Goal: Task Accomplishment & Management: Manage account settings

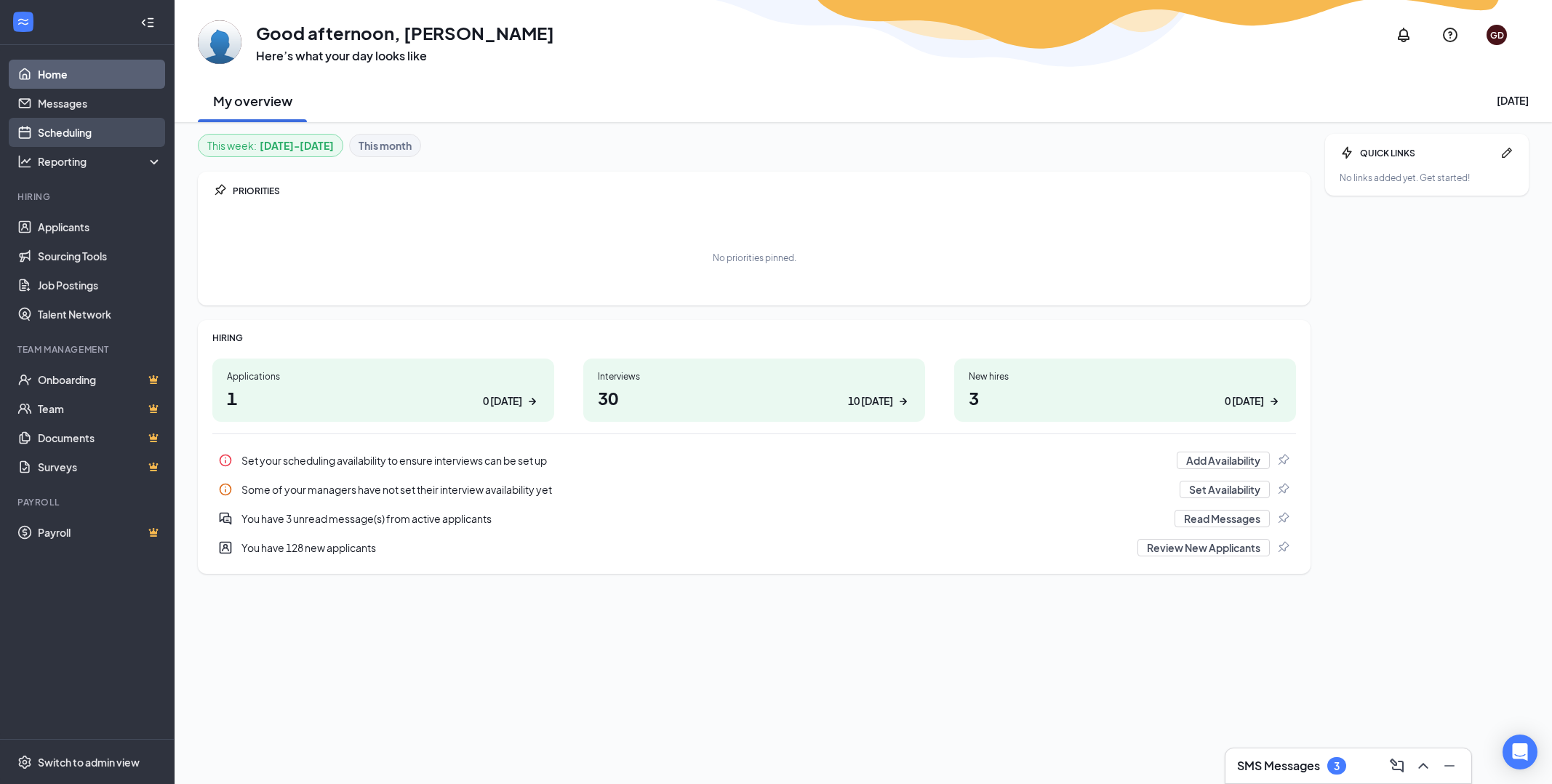
click at [61, 131] on link "Scheduling" at bounding box center [100, 132] width 124 height 29
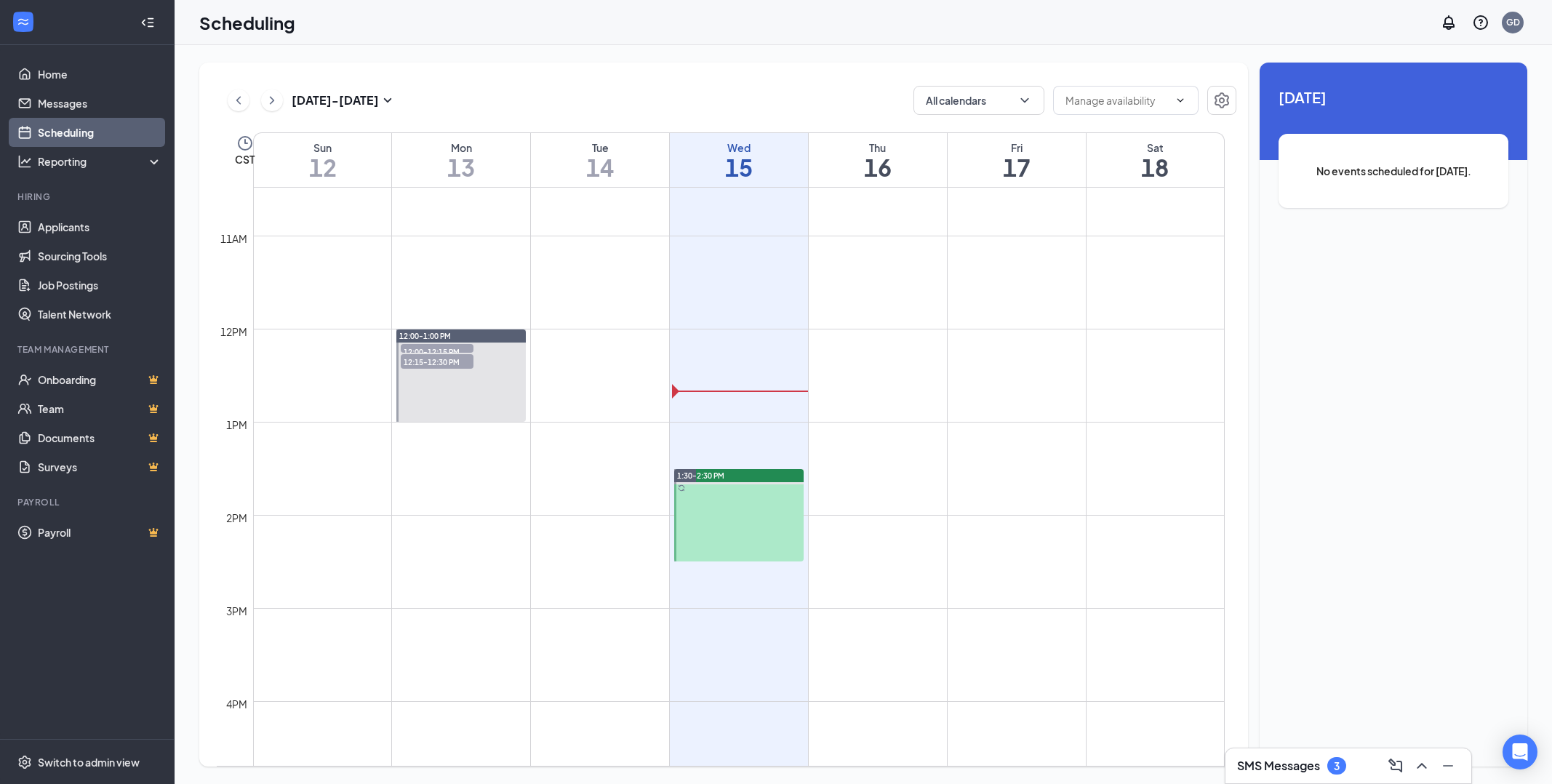
scroll to position [1006, 0]
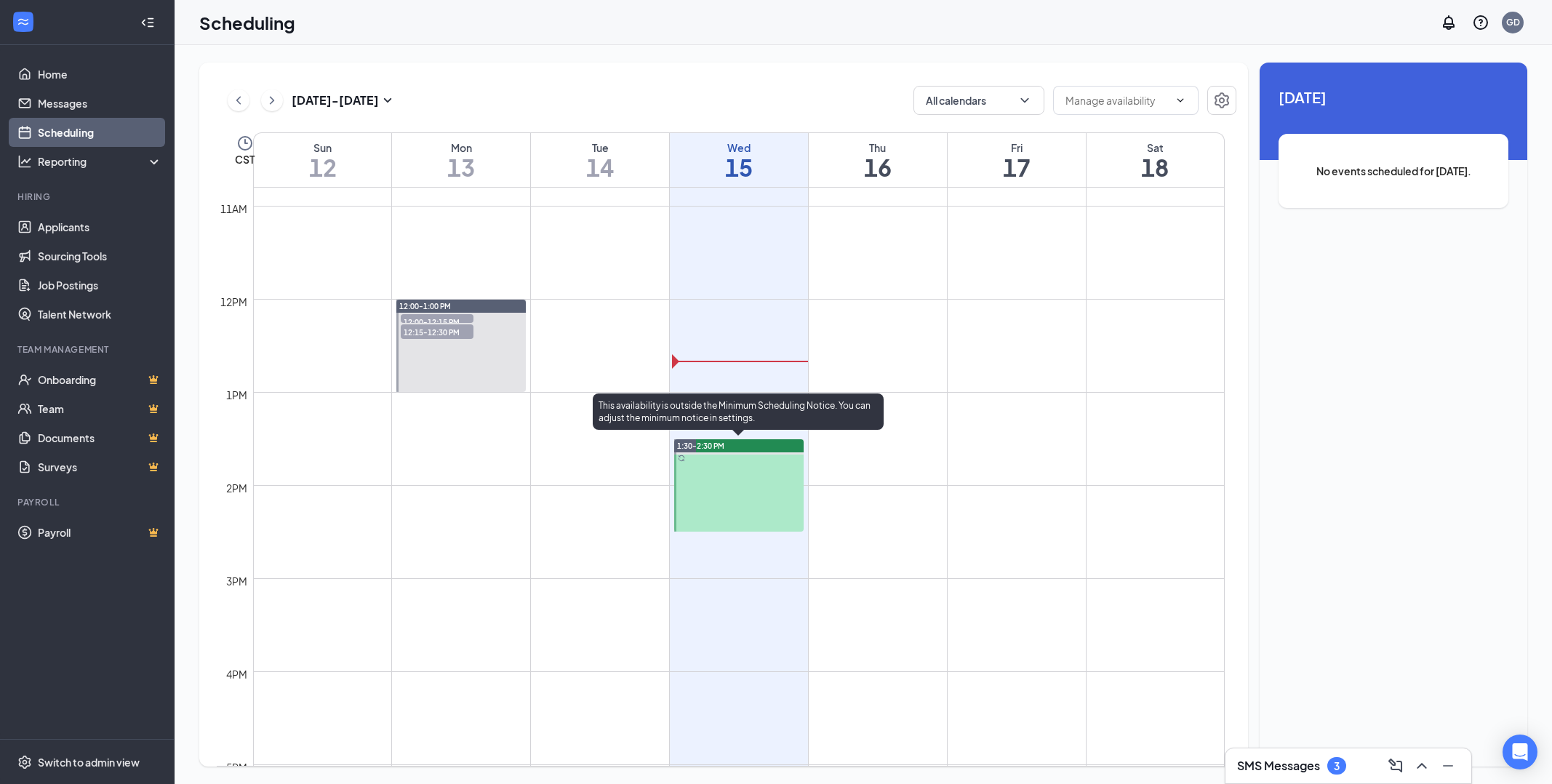
click at [733, 474] on div at bounding box center [739, 485] width 130 height 92
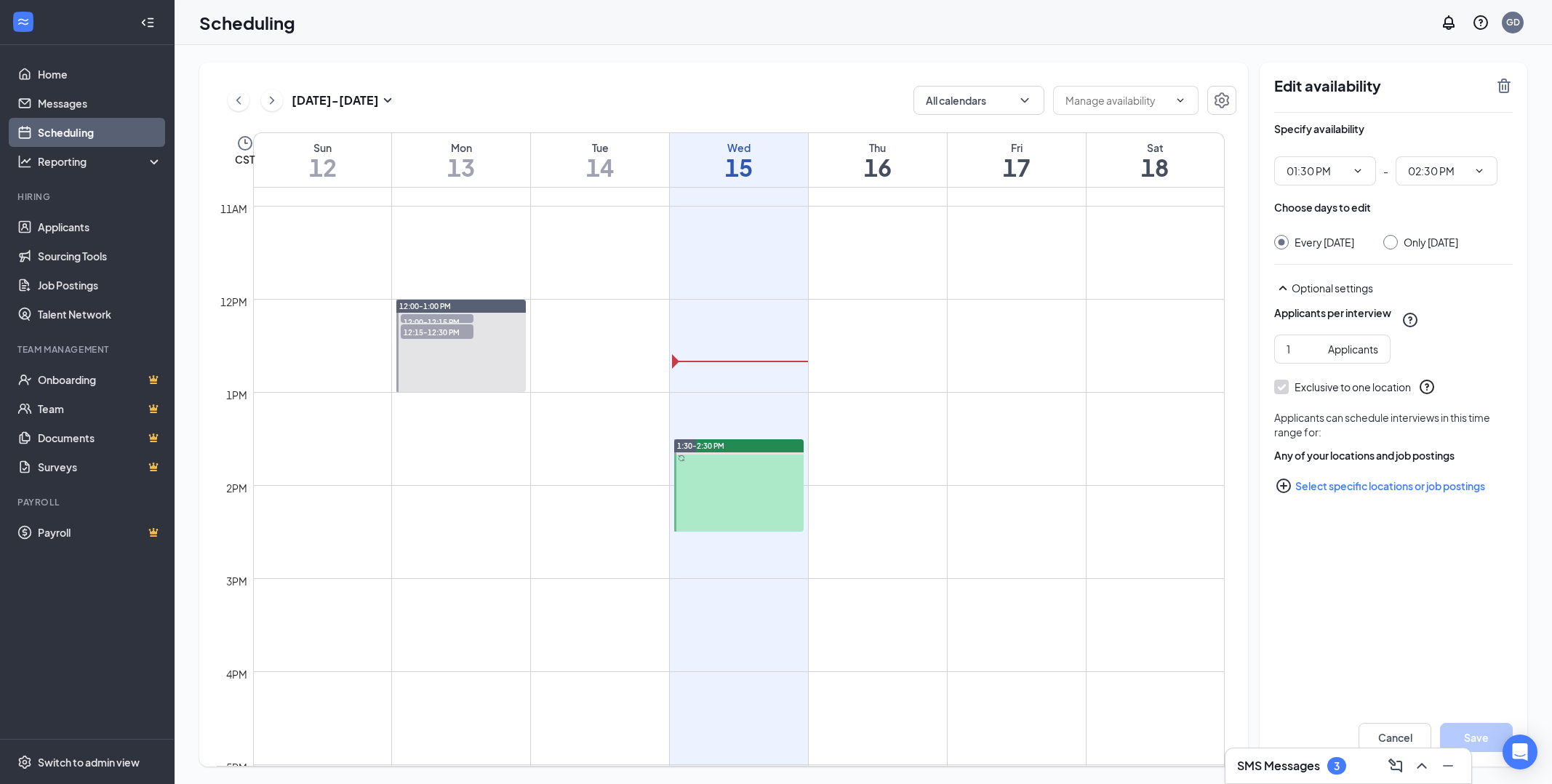
drag, startPoint x: 752, startPoint y: 475, endPoint x: 732, endPoint y: 491, distance: 25.6
click at [732, 491] on link "1:30-2:30 PM" at bounding box center [737, 485] width 133 height 93
click at [1508, 85] on icon "TrashOutline" at bounding box center [1504, 85] width 13 height 15
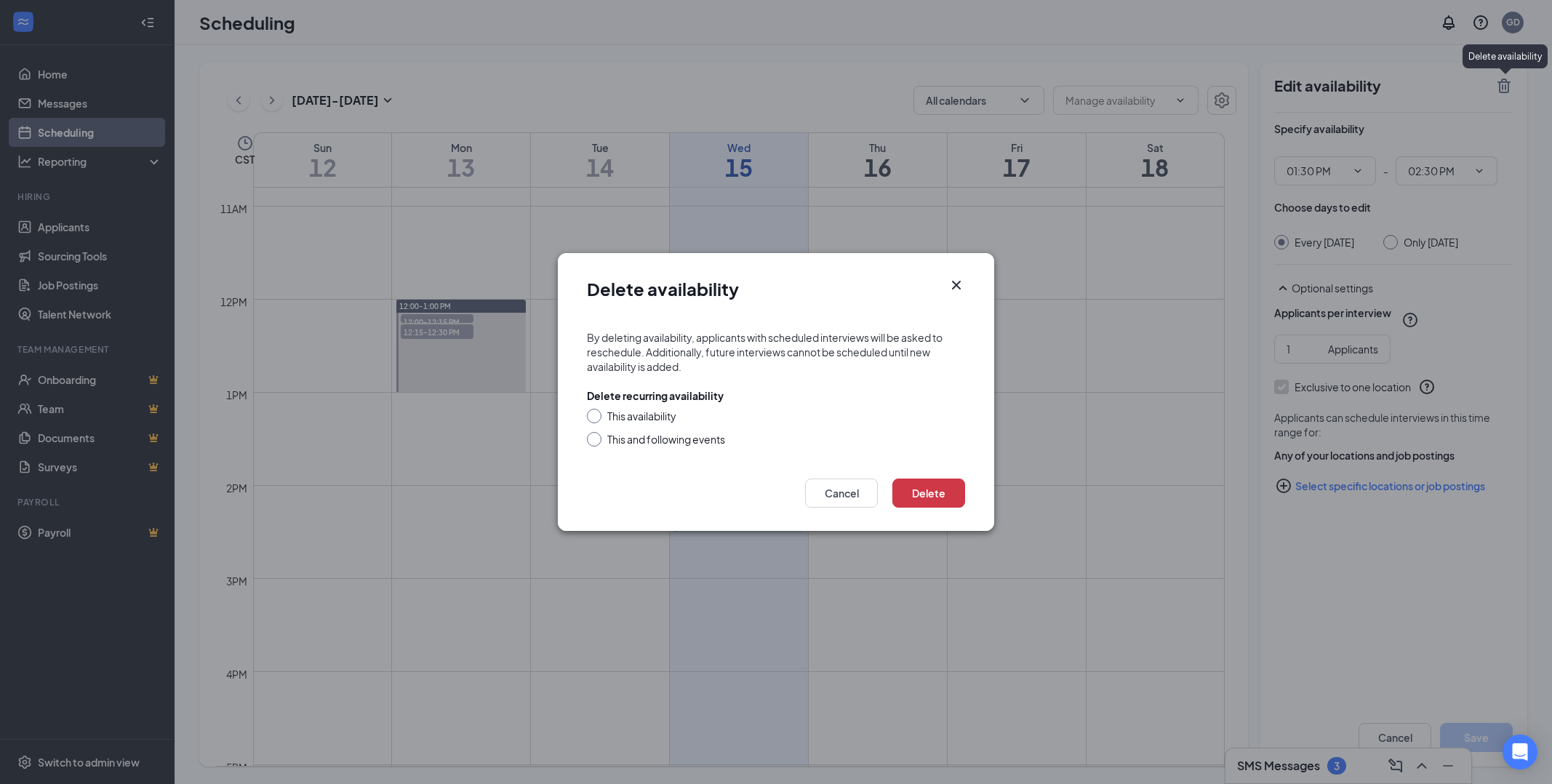
drag, startPoint x: 650, startPoint y: 414, endPoint x: 740, endPoint y: 447, distance: 95.9
click at [650, 415] on div "This availability" at bounding box center [642, 415] width 69 height 15
click at [594, 412] on input "This availability" at bounding box center [591, 413] width 10 height 10
radio input "true"
click at [929, 487] on button "Delete" at bounding box center [928, 493] width 73 height 29
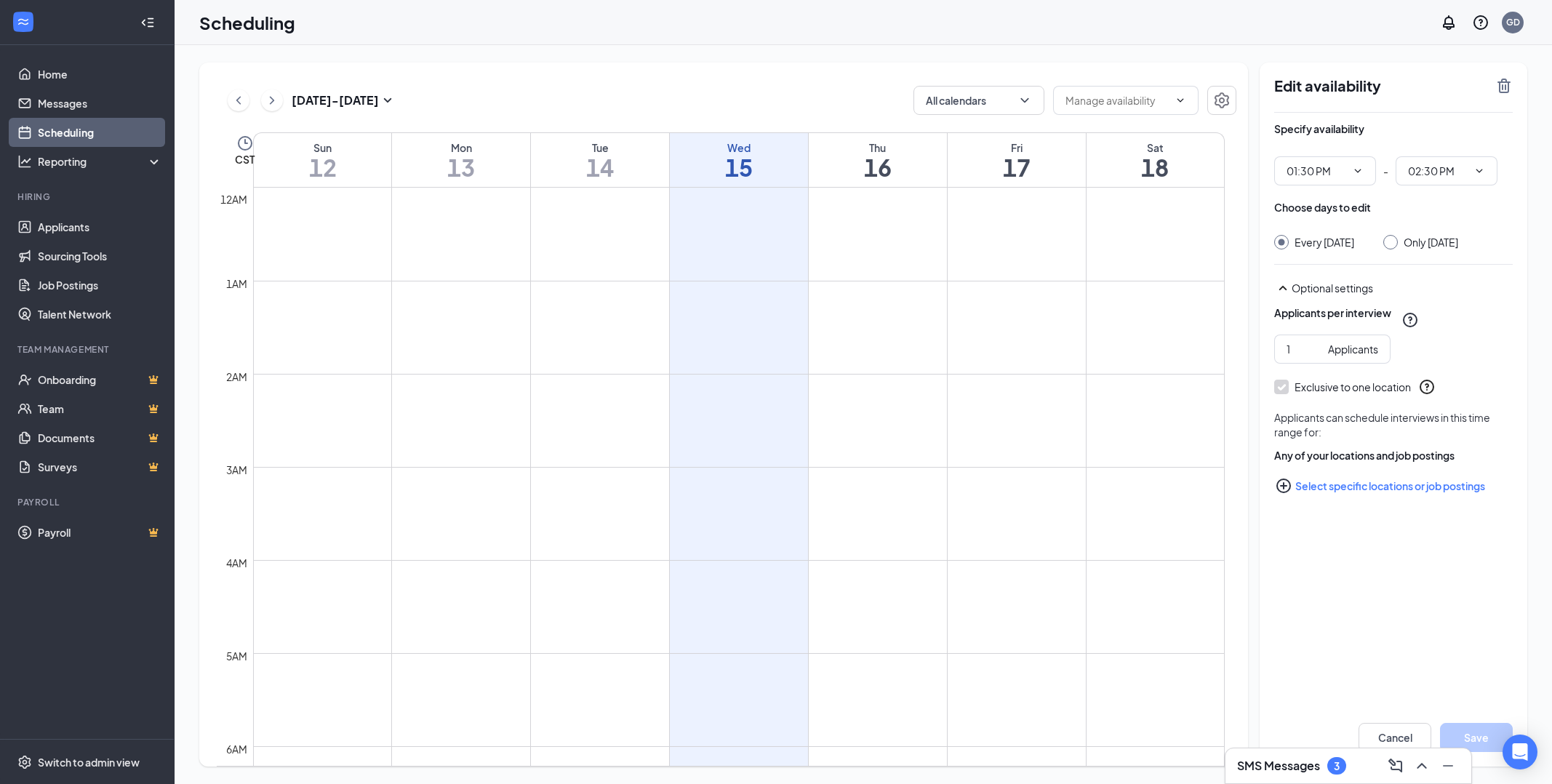
scroll to position [715, 0]
